Goal: Task Accomplishment & Management: Manage account settings

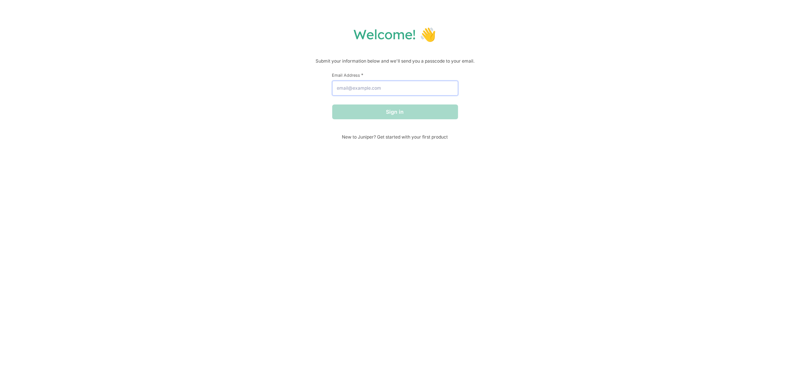
click at [382, 88] on input "Email Address *" at bounding box center [395, 88] width 126 height 15
type input "[EMAIL_ADDRESS][DOMAIN_NAME]"
click at [397, 108] on button "Sign in" at bounding box center [395, 111] width 126 height 15
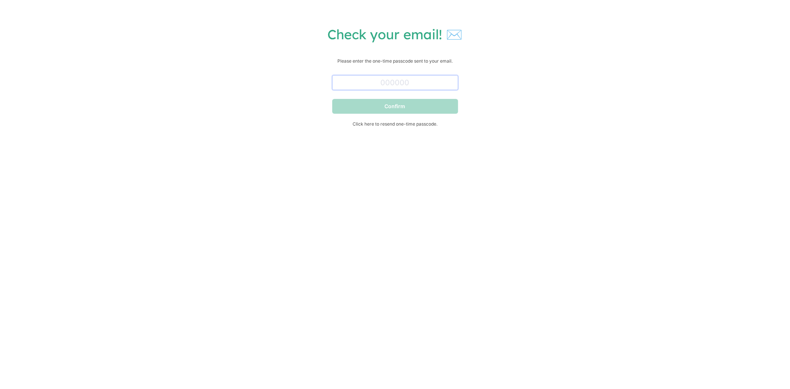
click at [401, 88] on input "text" at bounding box center [395, 82] width 126 height 15
paste input "456057"
type input "456057"
click at [332, 99] on button "Confirm" at bounding box center [395, 106] width 126 height 15
